Goal: Task Accomplishment & Management: Manage account settings

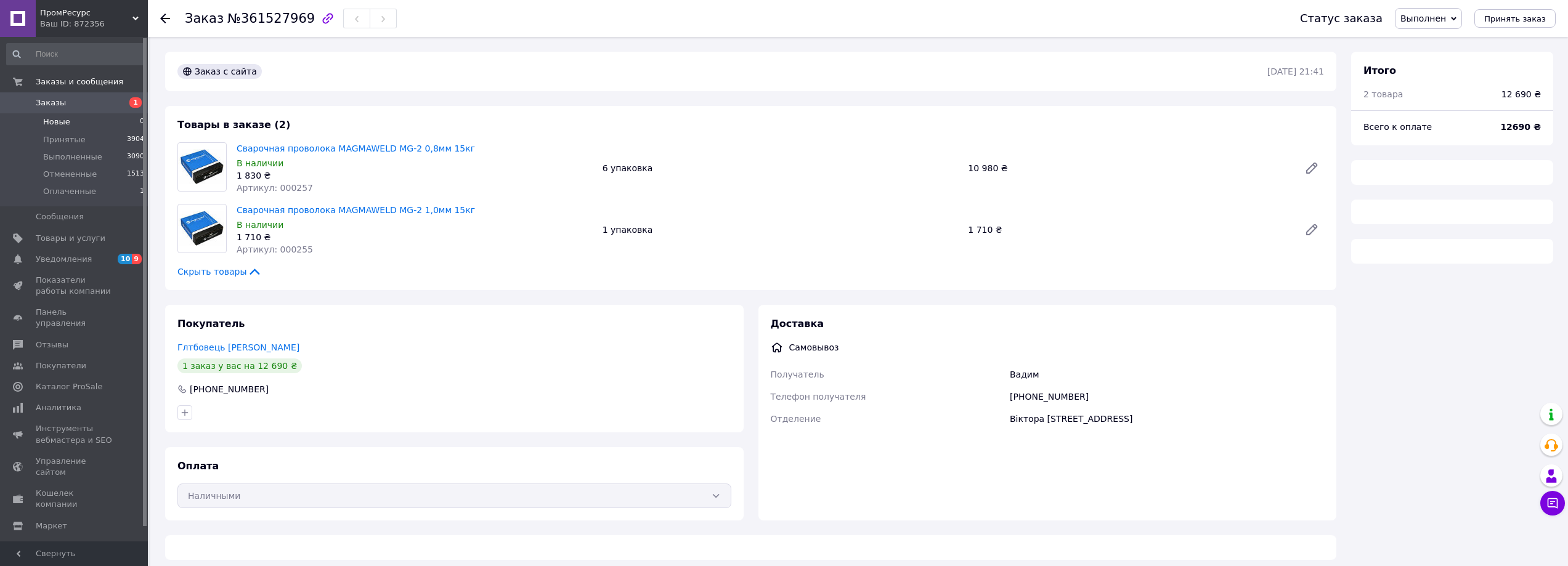
click at [49, 120] on span "Новые" at bounding box center [57, 122] width 27 height 12
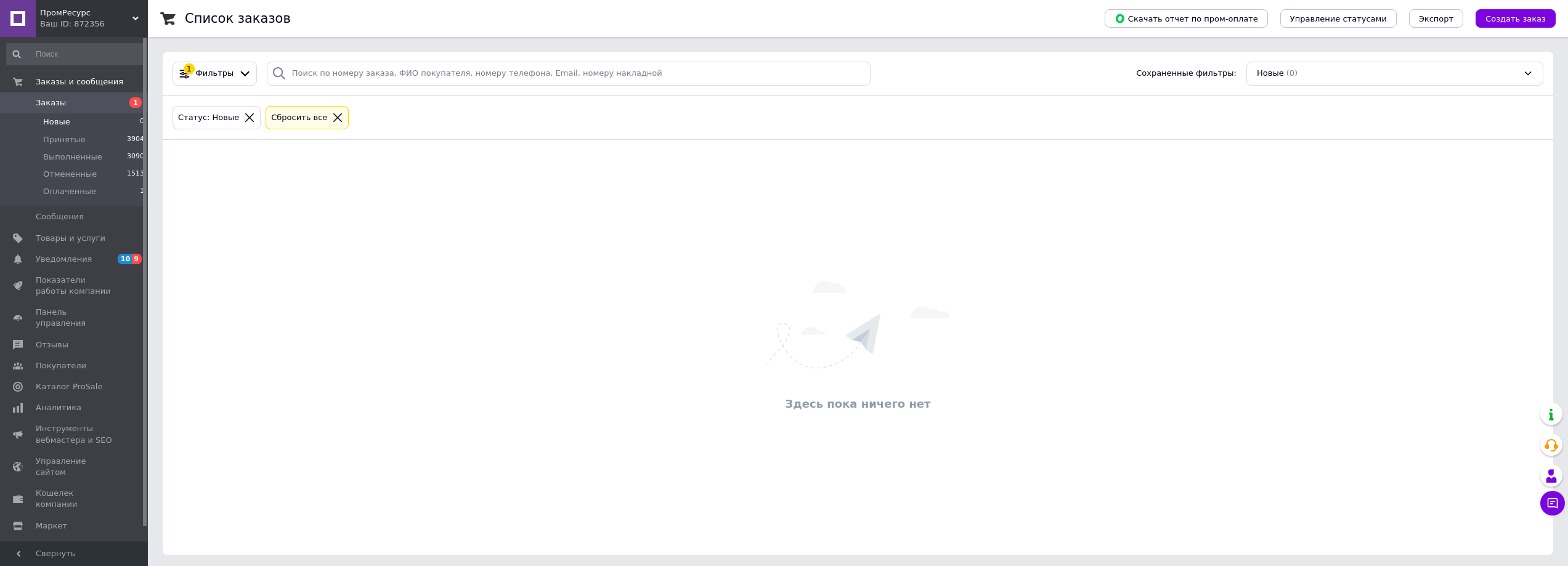
click at [346, 489] on div "Здесь пока ничего нет" at bounding box center [857, 347] width 1390 height 390
click at [348, 486] on div "Здесь пока ничего нет" at bounding box center [857, 347] width 1390 height 390
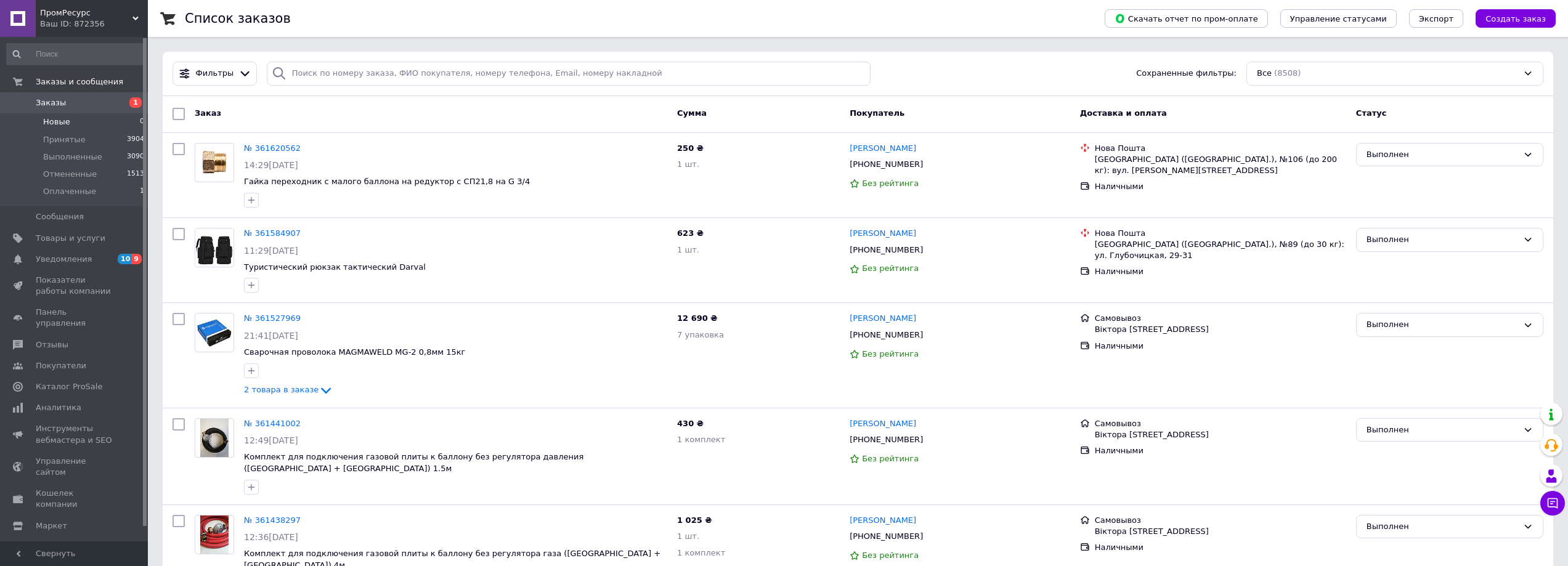
click at [85, 125] on li "Новые 0" at bounding box center [75, 122] width 151 height 17
